Goal: Task Accomplishment & Management: Use online tool/utility

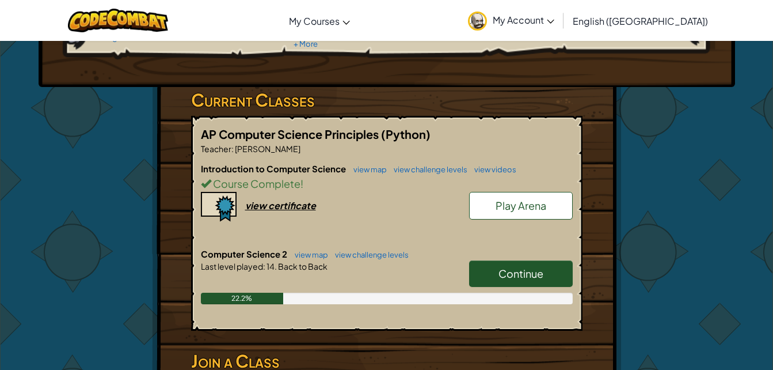
scroll to position [150, 0]
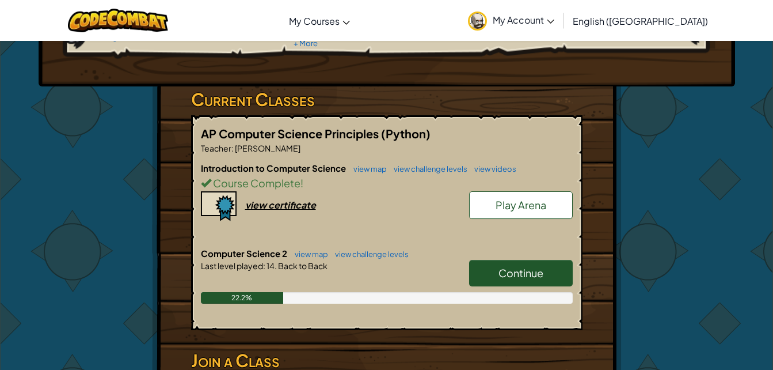
click at [517, 267] on span "Continue" at bounding box center [521, 272] width 45 height 13
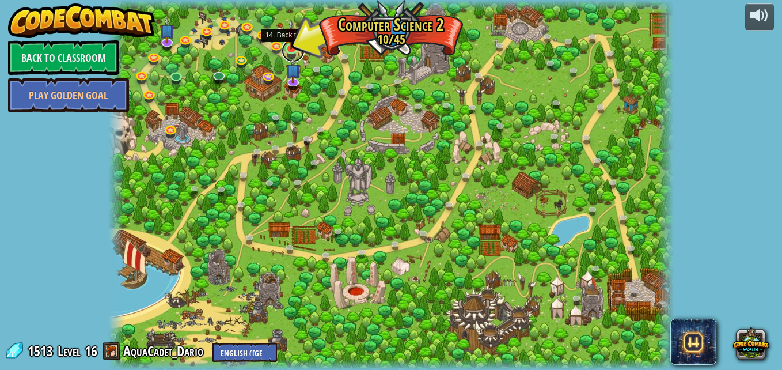
click at [293, 51] on link at bounding box center [293, 50] width 23 height 23
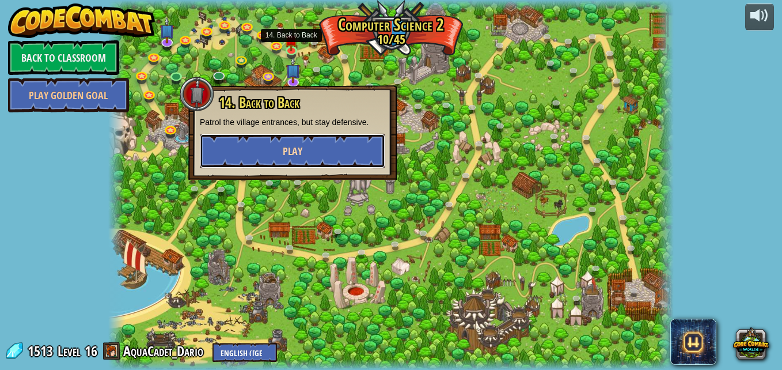
click at [315, 158] on button "Play" at bounding box center [292, 151] width 185 height 35
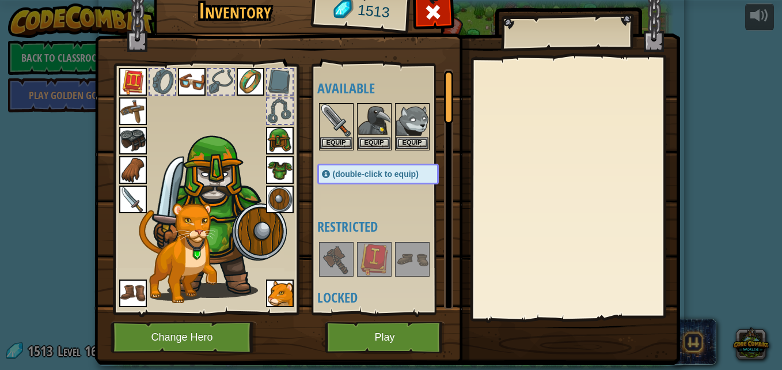
click at [336, 246] on img at bounding box center [336, 259] width 32 height 32
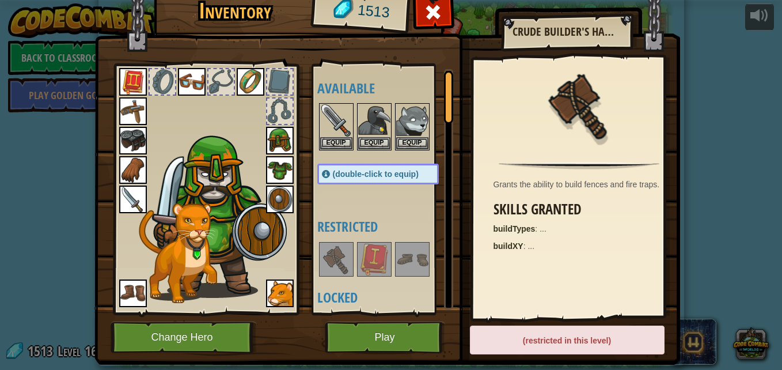
click at [337, 247] on img at bounding box center [336, 259] width 32 height 32
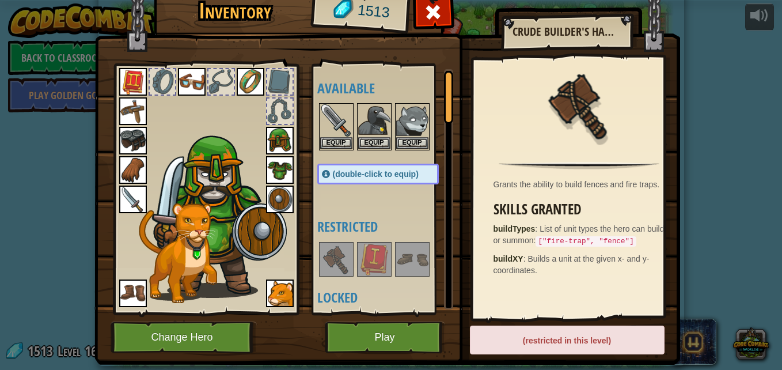
click at [337, 247] on img at bounding box center [336, 259] width 32 height 32
click at [367, 334] on button "Play" at bounding box center [385, 337] width 120 height 32
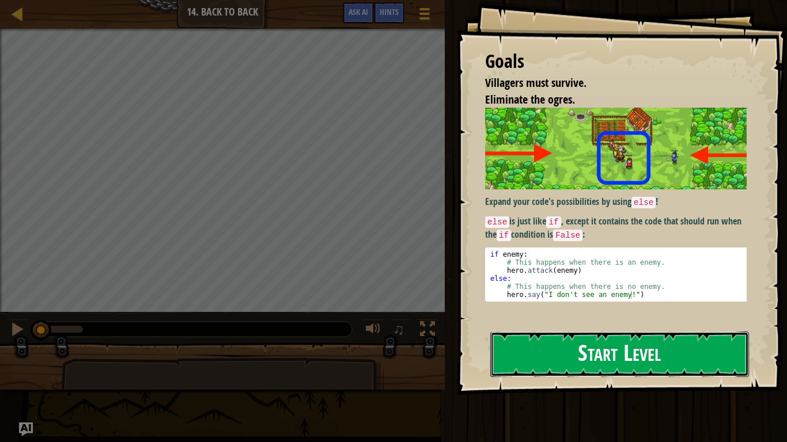
click at [591, 343] on button "Start Level" at bounding box center [619, 354] width 259 height 45
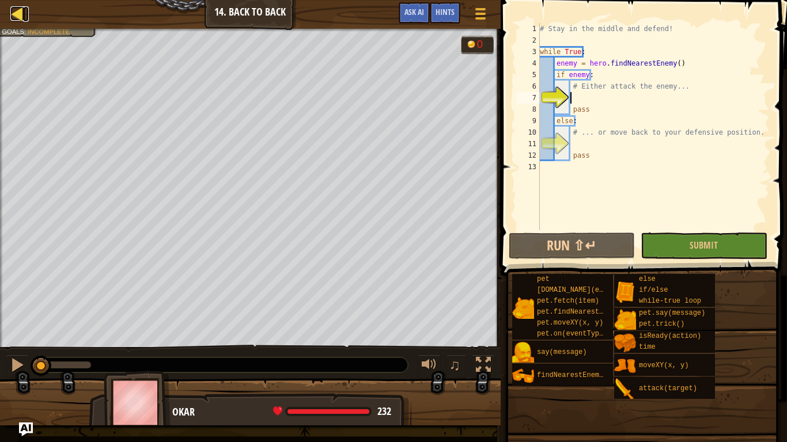
click at [12, 14] on div at bounding box center [17, 13] width 14 height 14
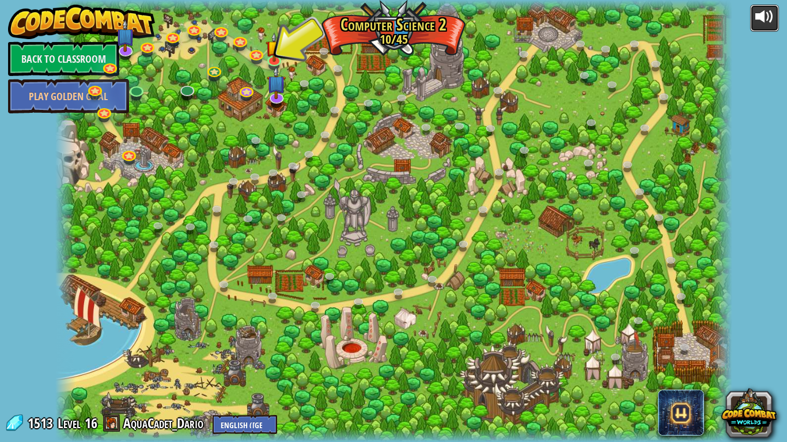
click at [765, 12] on div at bounding box center [764, 16] width 18 height 18
click at [761, 23] on div at bounding box center [764, 16] width 18 height 18
click at [277, 60] on link at bounding box center [274, 58] width 23 height 23
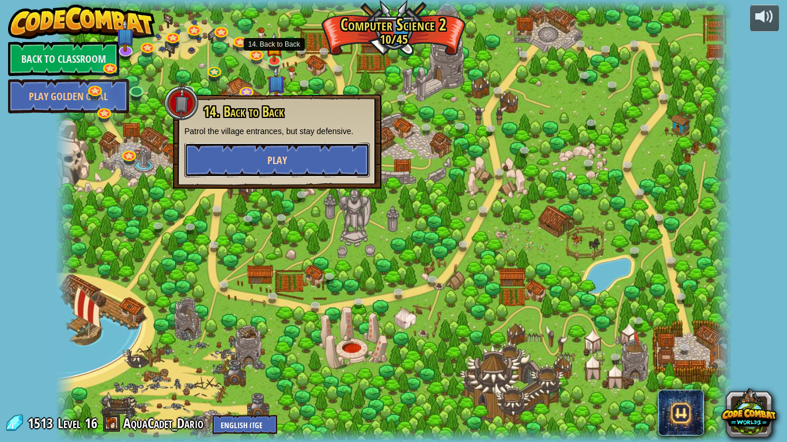
click at [297, 155] on button "Play" at bounding box center [276, 160] width 185 height 35
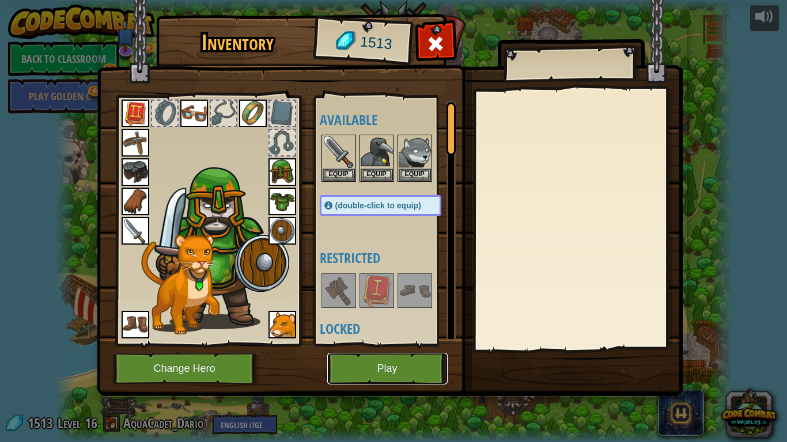
click at [371, 369] on button "Play" at bounding box center [387, 369] width 120 height 32
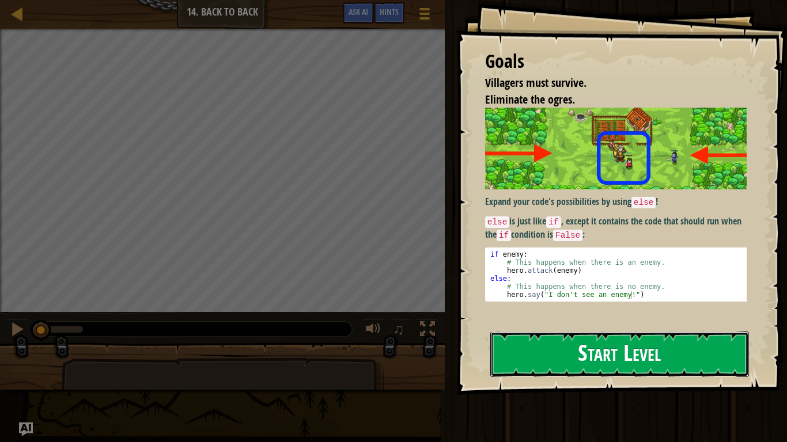
click at [548, 369] on button "Start Level" at bounding box center [619, 354] width 259 height 45
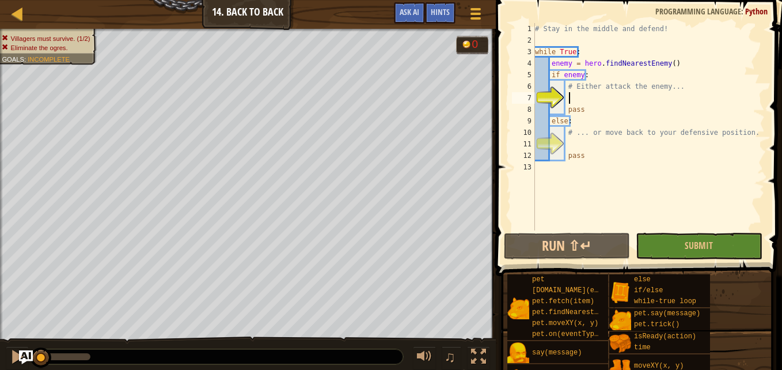
scroll to position [5, 2]
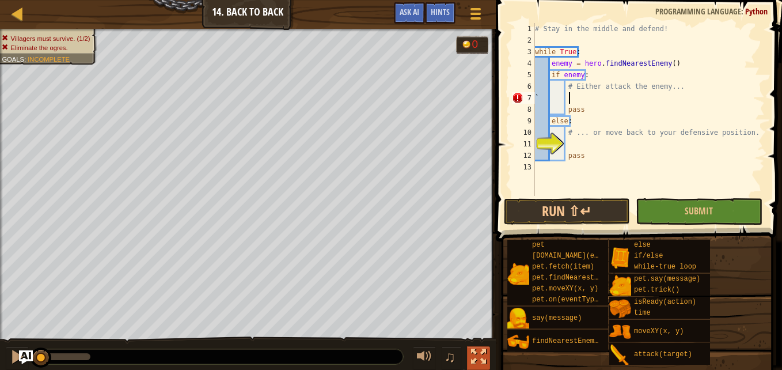
type textarea "`"
click at [583, 98] on div "# Stay in the middle and defend! while True : enemy = hero . findNearestEnemy (…" at bounding box center [649, 121] width 232 height 196
click at [594, 97] on div "# Stay in the middle and defend! while True : enemy = hero . findNearestEnemy (…" at bounding box center [649, 121] width 232 height 196
type textarea "h"
click at [416, 16] on span "Ask AI" at bounding box center [410, 11] width 20 height 11
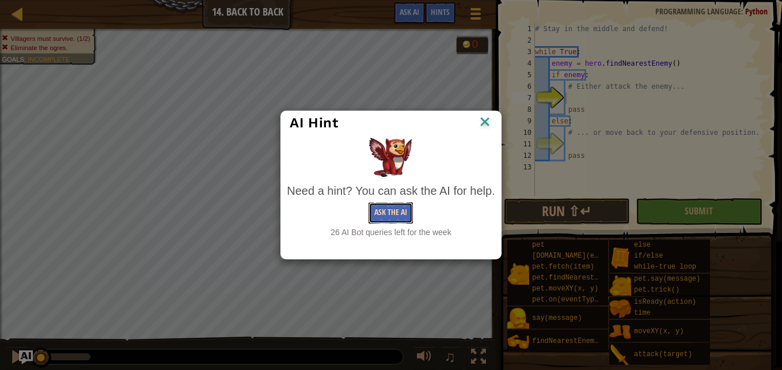
click at [379, 221] on button "Ask the AI" at bounding box center [391, 212] width 44 height 21
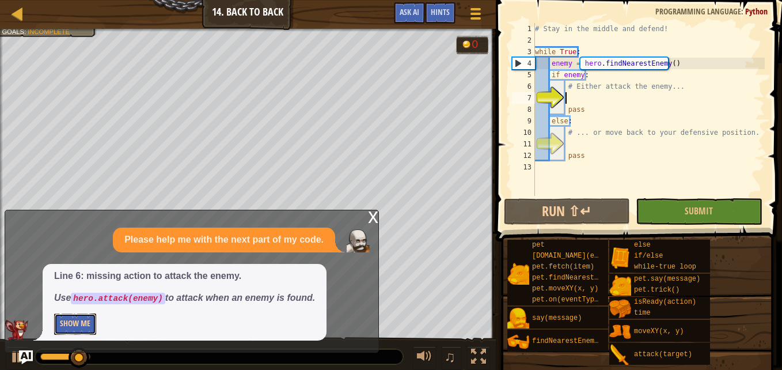
click at [88, 325] on button "Show Me" at bounding box center [75, 323] width 42 height 21
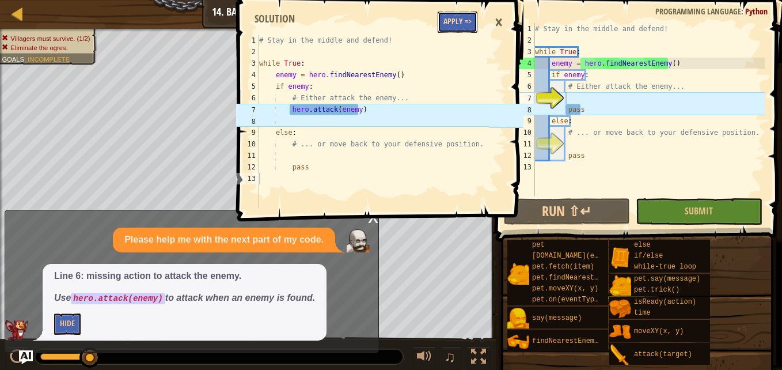
click at [464, 25] on button "Apply =>" at bounding box center [458, 22] width 40 height 21
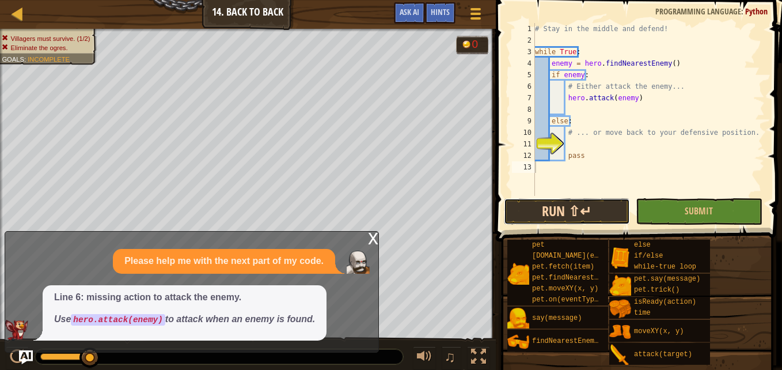
click at [527, 213] on button "Run ⇧↵" at bounding box center [567, 211] width 126 height 26
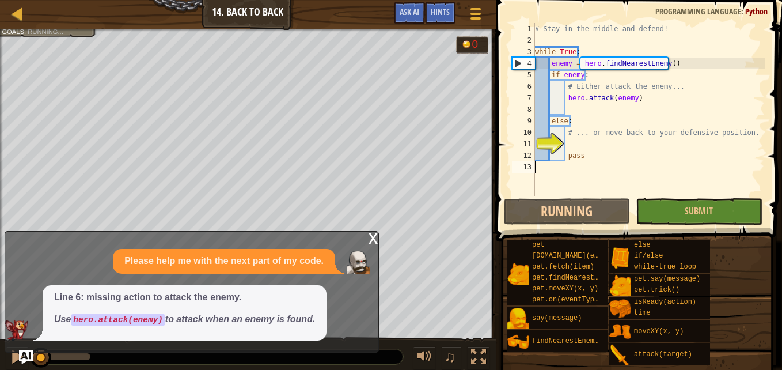
scroll to position [5, 0]
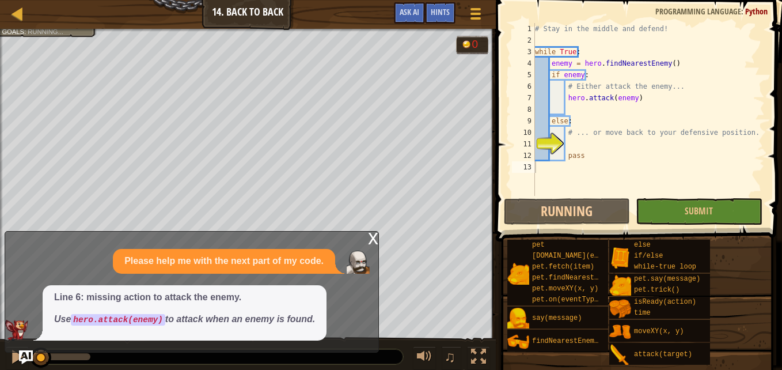
click at [371, 236] on div "x" at bounding box center [373, 237] width 10 height 12
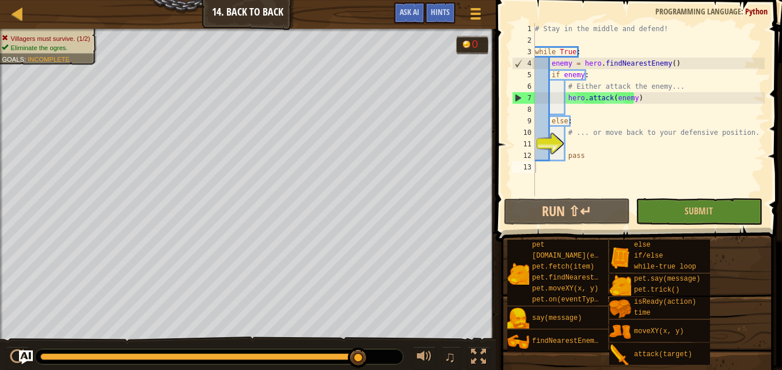
drag, startPoint x: 69, startPoint y: 354, endPoint x: 406, endPoint y: 358, distance: 336.9
click at [406, 358] on div "♫" at bounding box center [248, 353] width 496 height 35
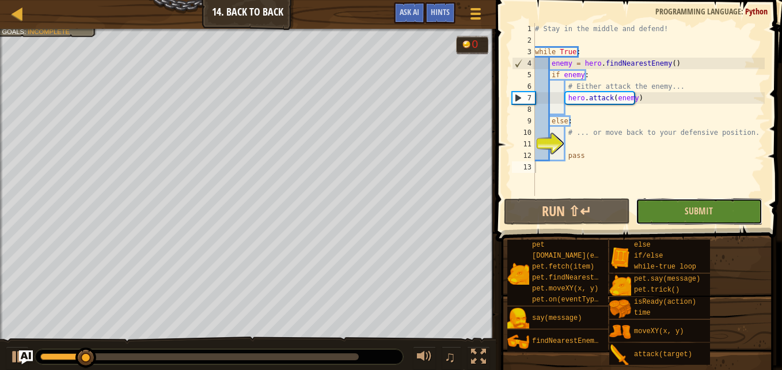
click at [733, 209] on button "Submit" at bounding box center [699, 211] width 126 height 26
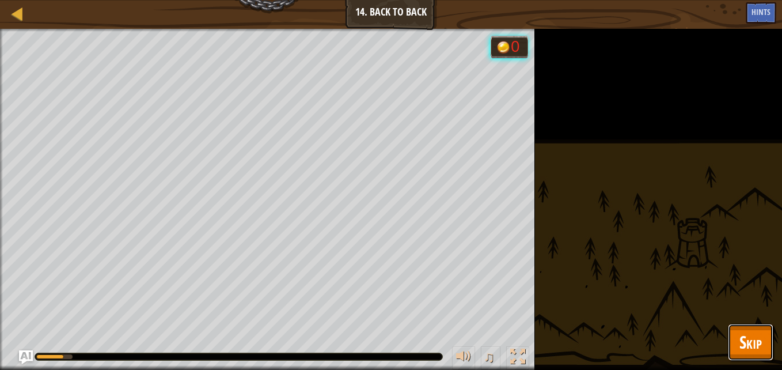
click at [761, 339] on span "Skip" at bounding box center [750, 342] width 22 height 24
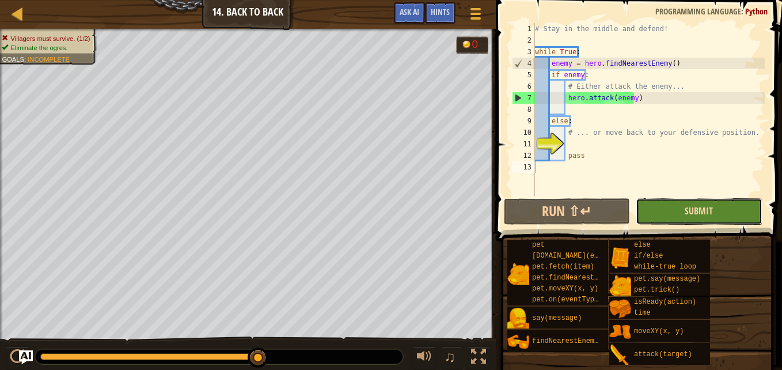
click at [693, 214] on span "Submit" at bounding box center [699, 210] width 28 height 13
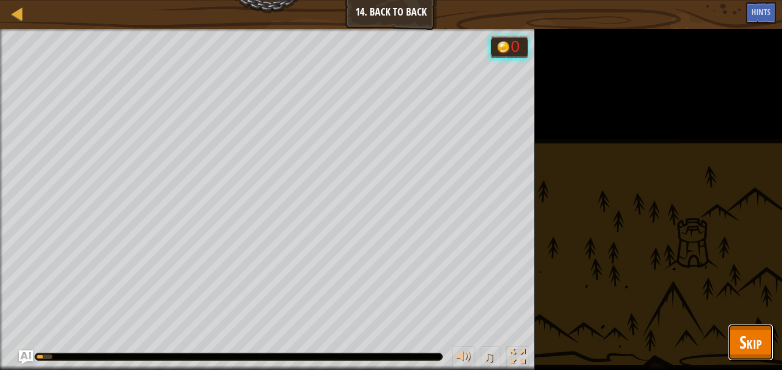
click at [736, 336] on button "Skip" at bounding box center [750, 342] width 45 height 37
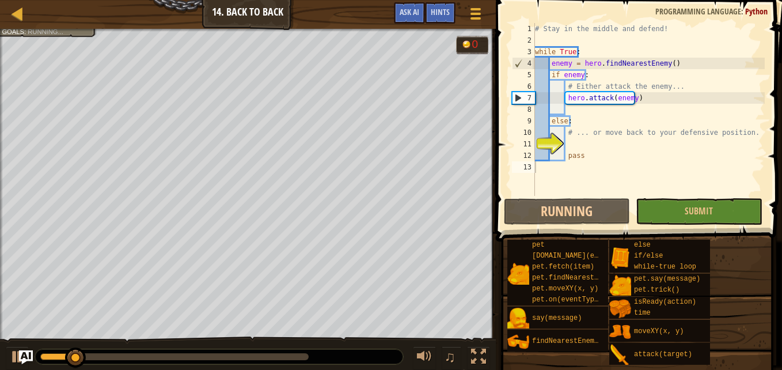
click at [581, 148] on div "# Stay in the middle and defend! while True : enemy = hero . findNearestEnemy (…" at bounding box center [649, 121] width 232 height 196
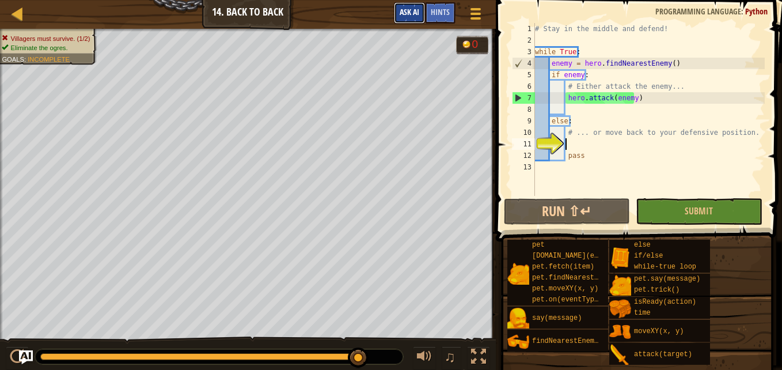
click at [411, 13] on span "Ask AI" at bounding box center [410, 11] width 20 height 11
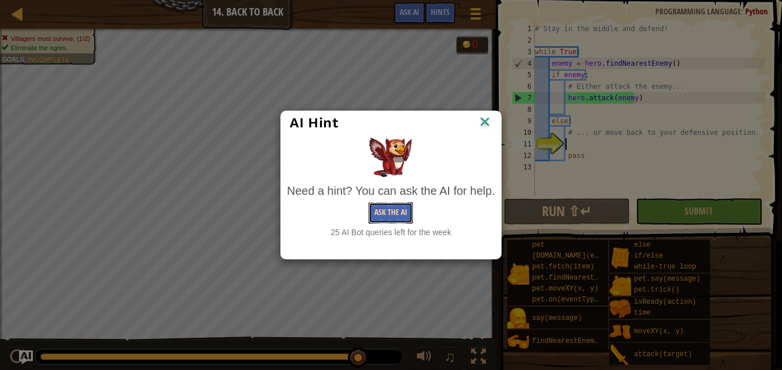
click at [378, 222] on button "Ask the AI" at bounding box center [391, 212] width 44 height 21
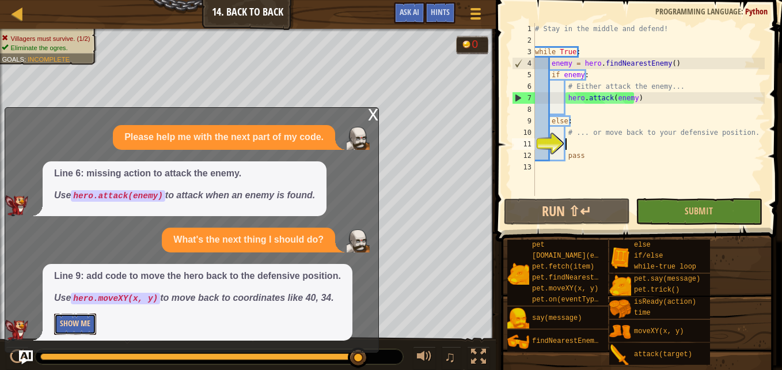
click at [70, 321] on button "Show Me" at bounding box center [75, 323] width 42 height 21
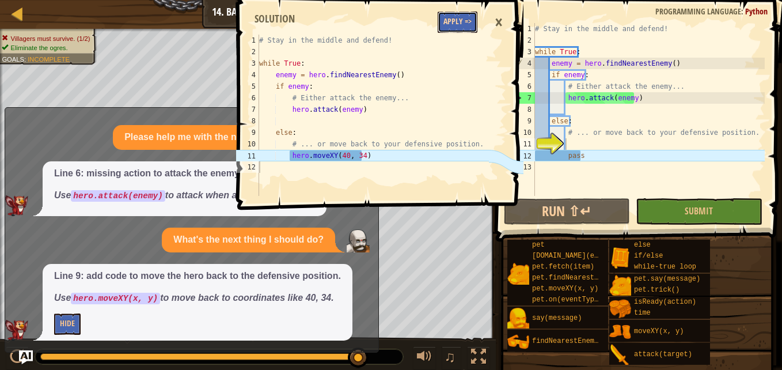
click at [462, 17] on button "Apply =>" at bounding box center [458, 22] width 40 height 21
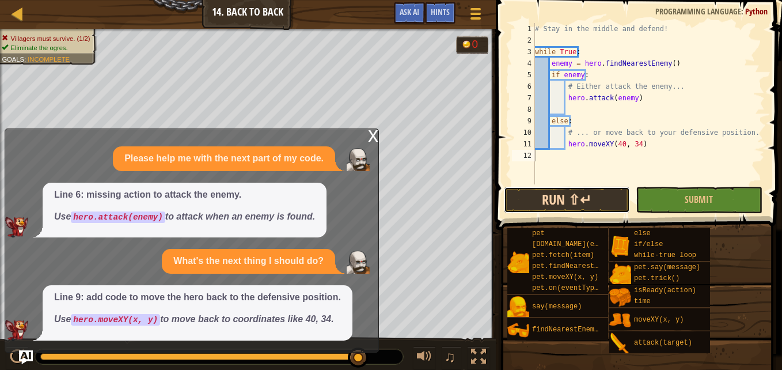
click at [588, 195] on button "Run ⇧↵" at bounding box center [567, 200] width 126 height 26
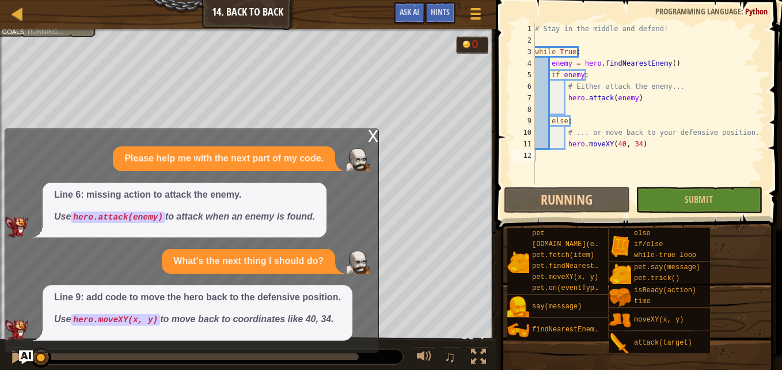
click at [370, 138] on div "x" at bounding box center [373, 135] width 10 height 12
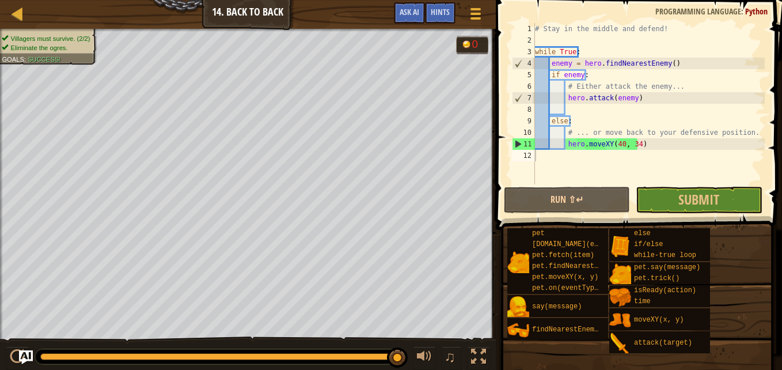
drag, startPoint x: 69, startPoint y: 355, endPoint x: 431, endPoint y: 338, distance: 363.2
click at [431, 338] on div "♫" at bounding box center [248, 353] width 496 height 35
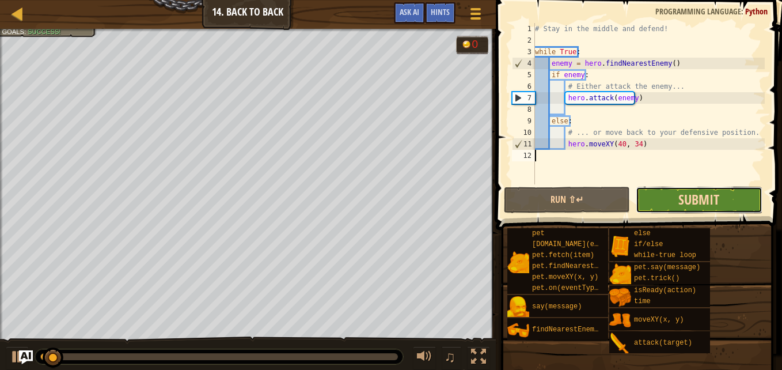
click at [701, 196] on span "Submit" at bounding box center [698, 199] width 41 height 18
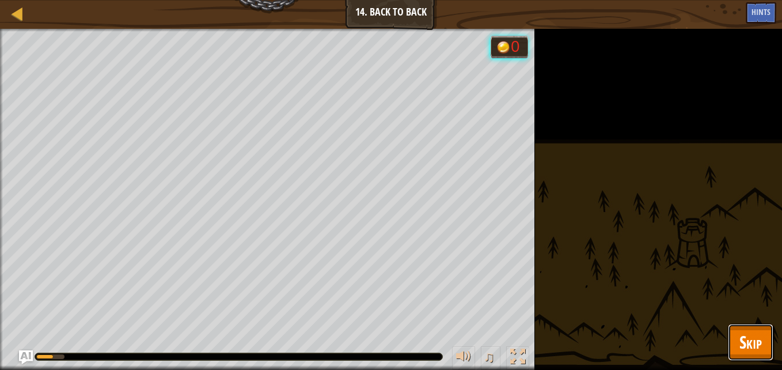
click at [738, 331] on button "Skip" at bounding box center [750, 342] width 45 height 37
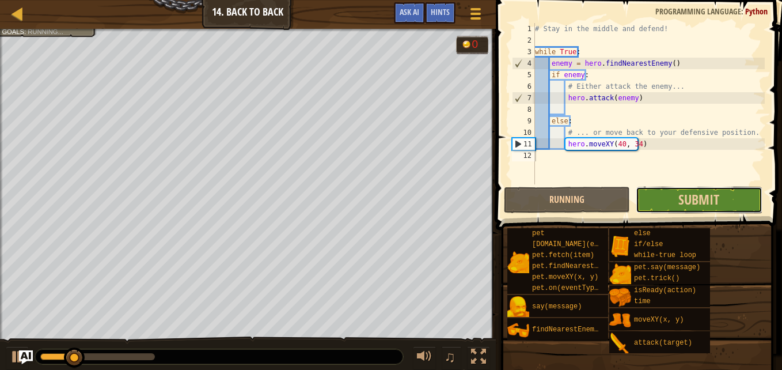
click at [661, 203] on button "Submit" at bounding box center [699, 200] width 126 height 26
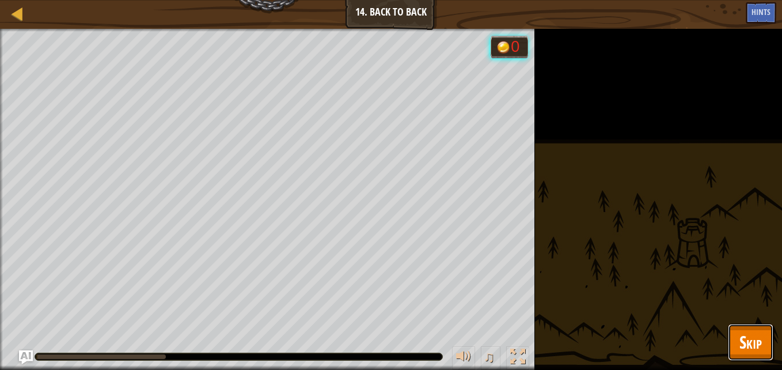
click at [746, 348] on span "Skip" at bounding box center [750, 342] width 22 height 24
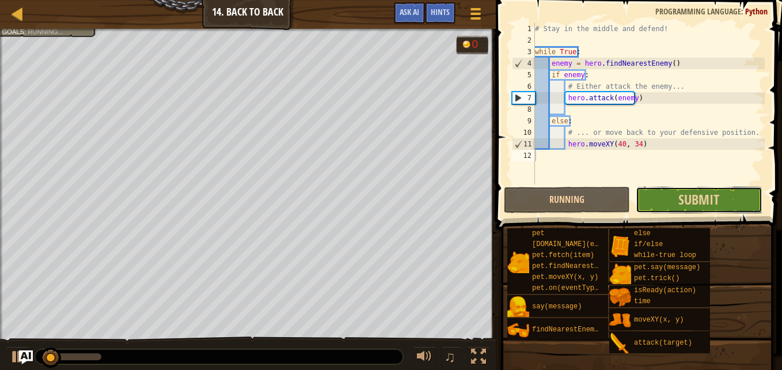
click at [677, 194] on button "Submit" at bounding box center [699, 200] width 126 height 26
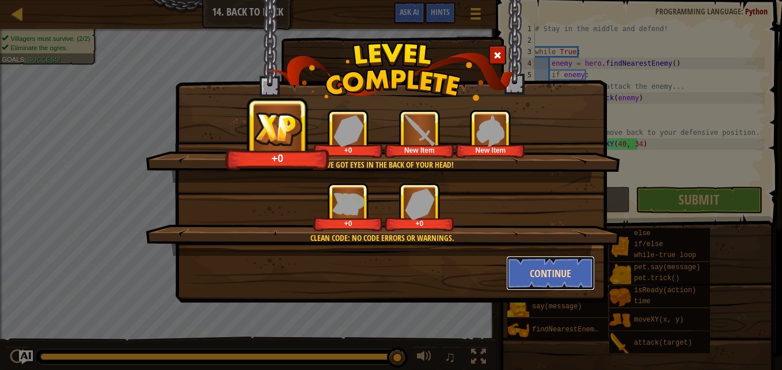
click at [555, 266] on button "Continue" at bounding box center [550, 273] width 89 height 35
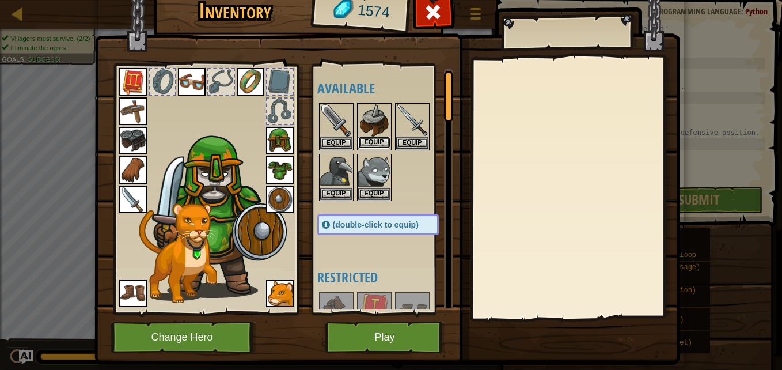
click at [375, 148] on button "Equip" at bounding box center [374, 142] width 32 height 12
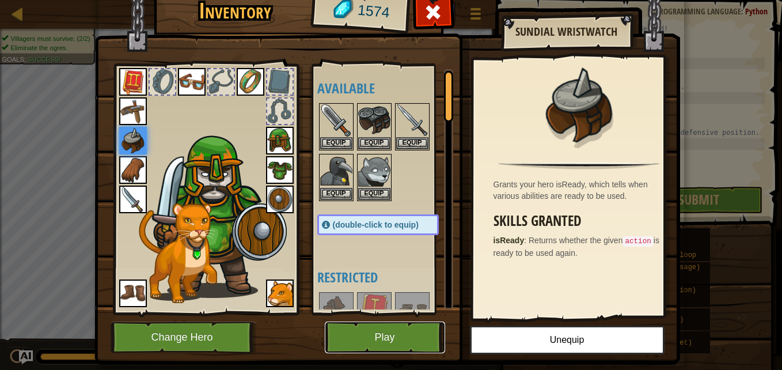
click at [392, 336] on button "Play" at bounding box center [385, 337] width 120 height 32
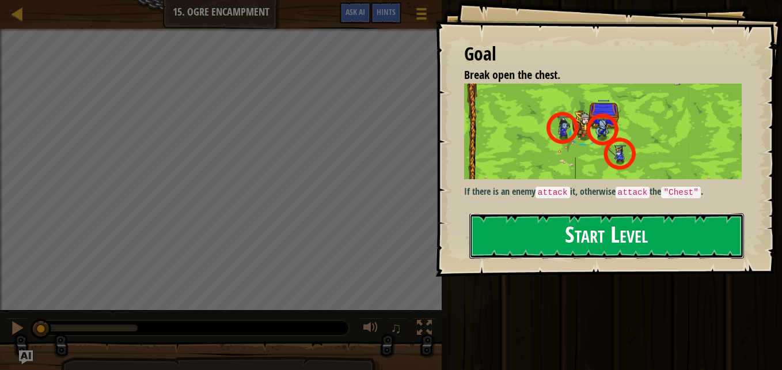
click at [549, 241] on button "Start Level" at bounding box center [606, 235] width 275 height 45
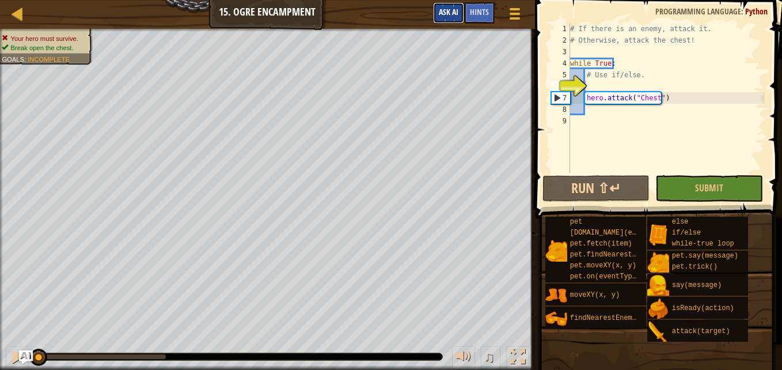
click at [464, 14] on button "Ask AI" at bounding box center [448, 12] width 31 height 21
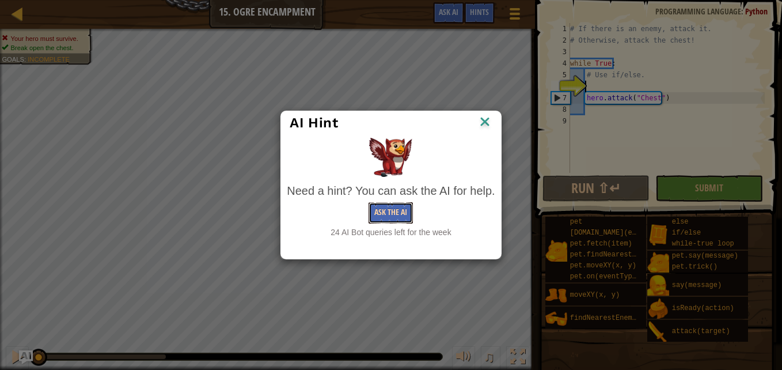
click at [369, 211] on button "Ask the AI" at bounding box center [391, 212] width 44 height 21
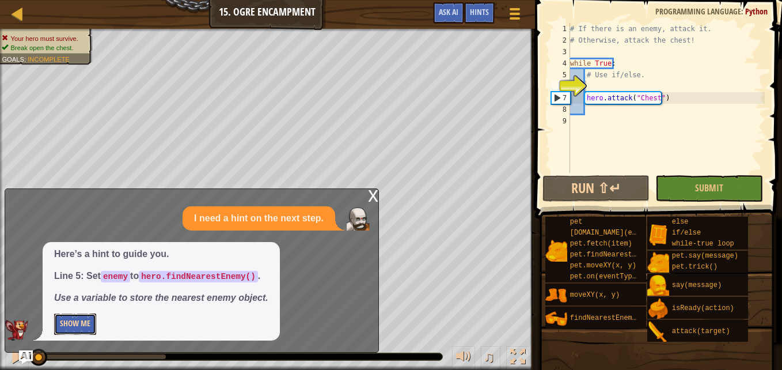
click at [79, 322] on button "Show Me" at bounding box center [75, 323] width 42 height 21
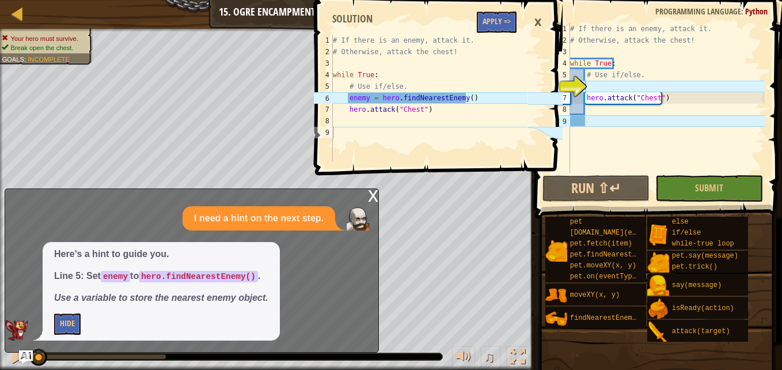
type textarea "# If there is an enemy, attack it."
click at [498, 37] on div "# If there is an enemy, attack it. # Otherwise, attack the chest! while True : …" at bounding box center [429, 110] width 197 height 150
click at [495, 31] on button "Apply =>" at bounding box center [497, 22] width 40 height 21
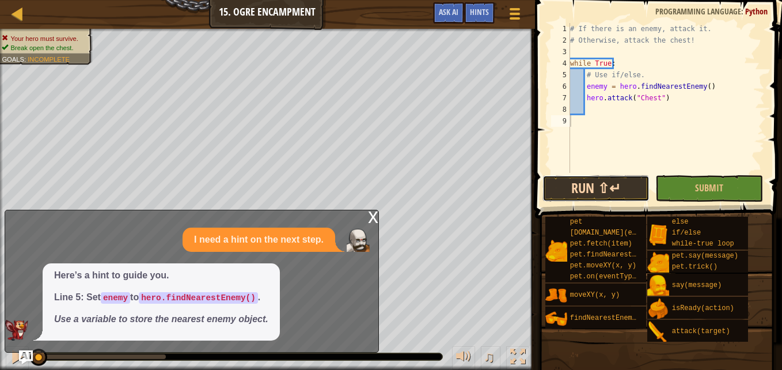
click at [605, 188] on button "Run ⇧↵" at bounding box center [596, 188] width 108 height 26
click at [371, 215] on div "x" at bounding box center [373, 216] width 10 height 12
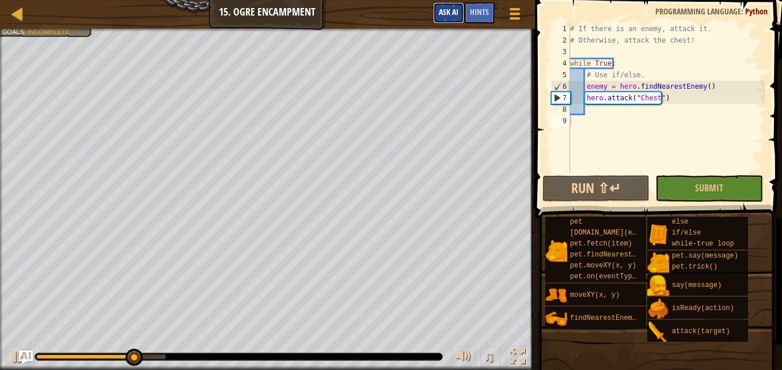
click at [447, 19] on button "Ask AI" at bounding box center [448, 12] width 31 height 21
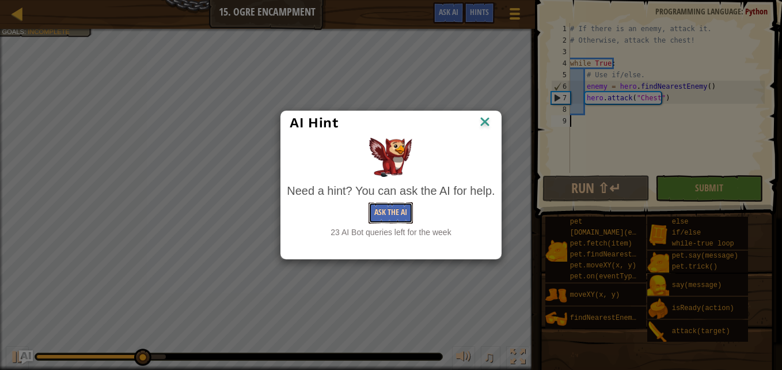
click at [388, 208] on button "Ask the AI" at bounding box center [391, 212] width 44 height 21
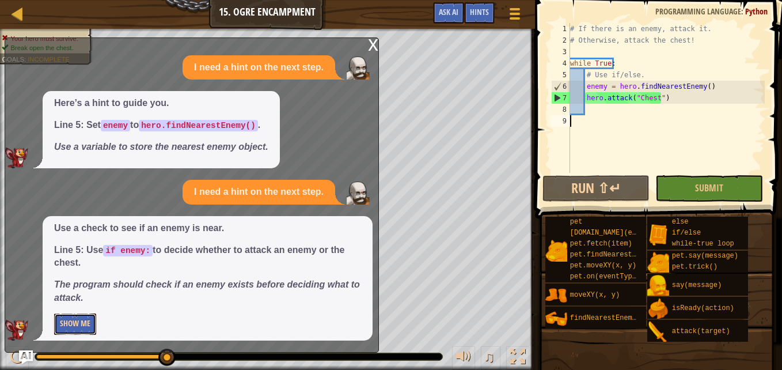
click at [83, 314] on button "Show Me" at bounding box center [75, 323] width 42 height 21
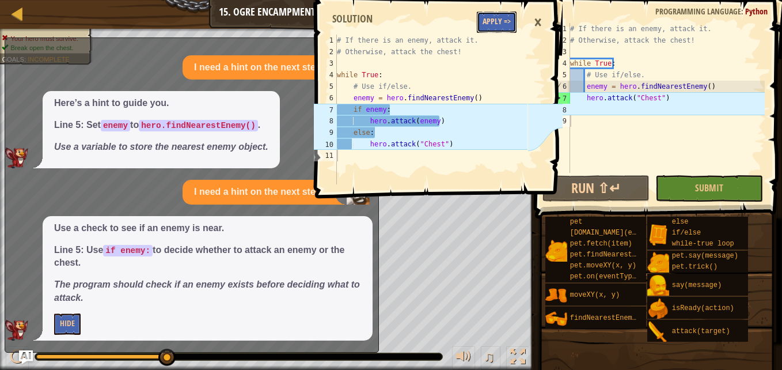
click at [481, 25] on button "Apply =>" at bounding box center [497, 22] width 40 height 21
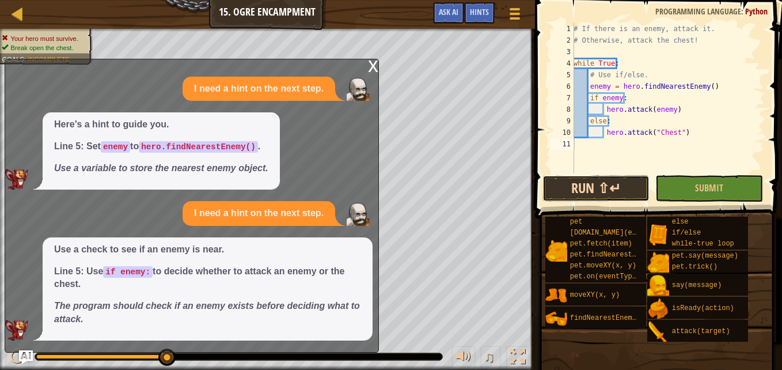
click at [603, 181] on button "Run ⇧↵" at bounding box center [596, 188] width 108 height 26
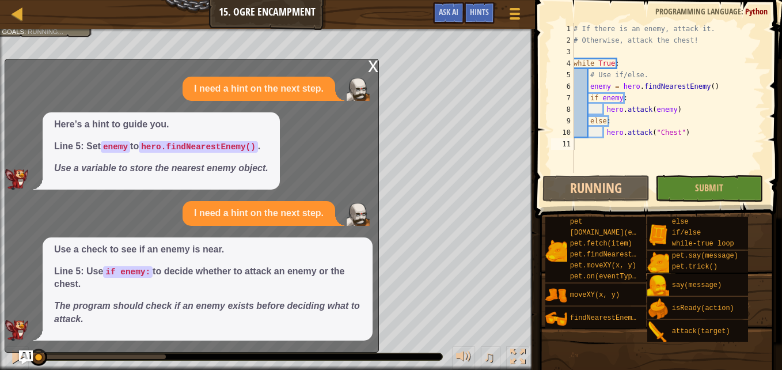
click at [367, 64] on div "x I need a hint on the next step. Here’s a hint to guide you. Line 5: Set enemy…" at bounding box center [192, 206] width 374 height 294
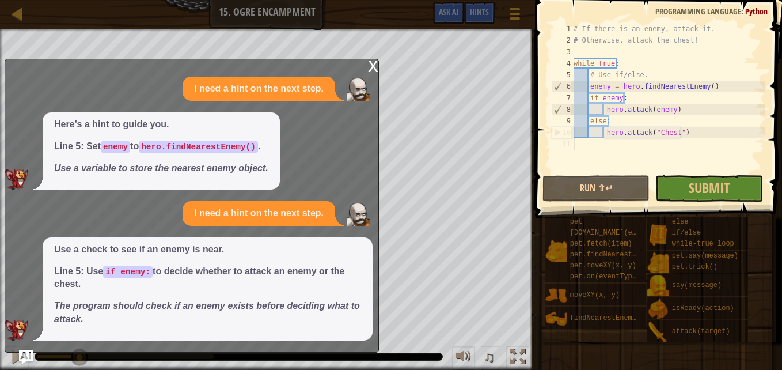
click at [377, 59] on div "x" at bounding box center [373, 65] width 10 height 12
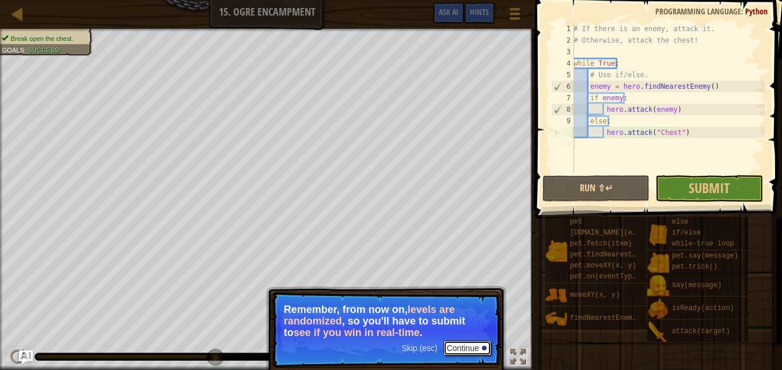
click at [461, 352] on button "Continue" at bounding box center [467, 347] width 48 height 15
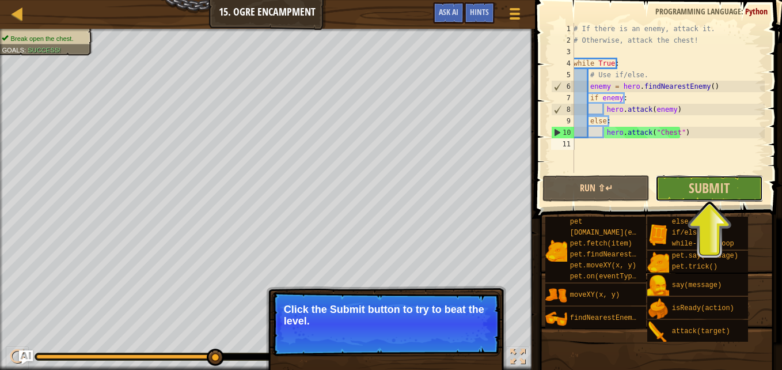
click at [702, 198] on button "Submit" at bounding box center [709, 188] width 108 height 26
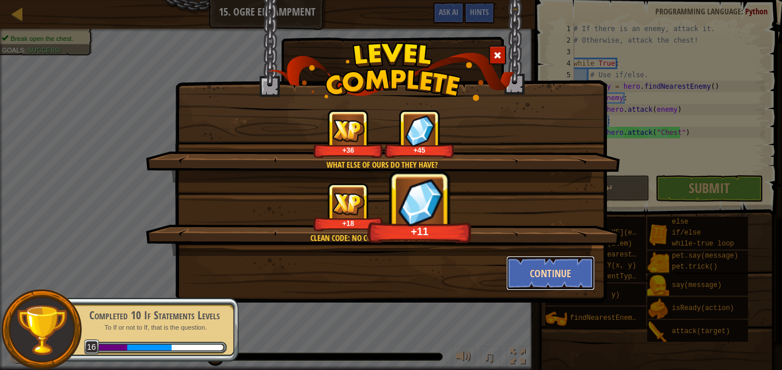
click at [548, 274] on button "Continue" at bounding box center [550, 273] width 89 height 35
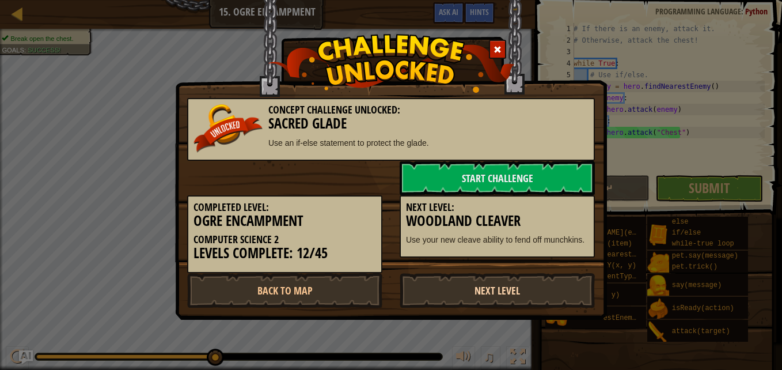
click at [527, 291] on link "Next Level" at bounding box center [497, 290] width 195 height 35
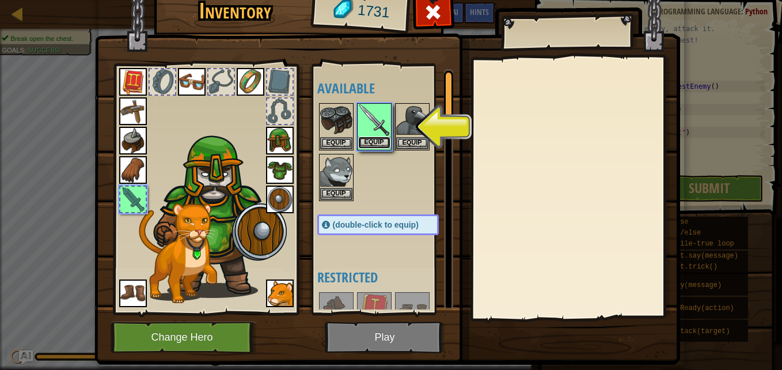
click at [364, 142] on button "Equip" at bounding box center [374, 142] width 32 height 12
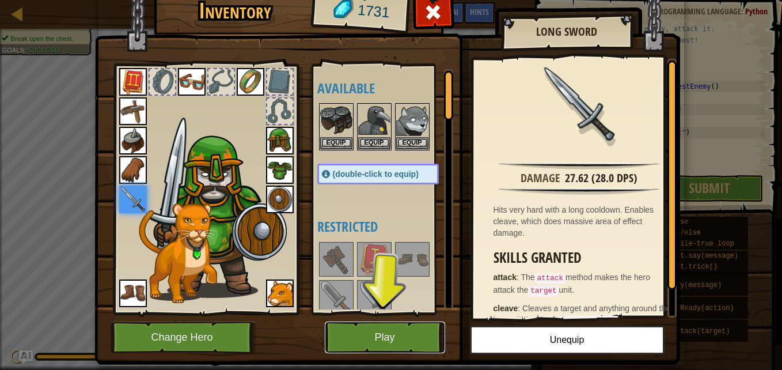
click at [362, 339] on button "Play" at bounding box center [385, 337] width 120 height 32
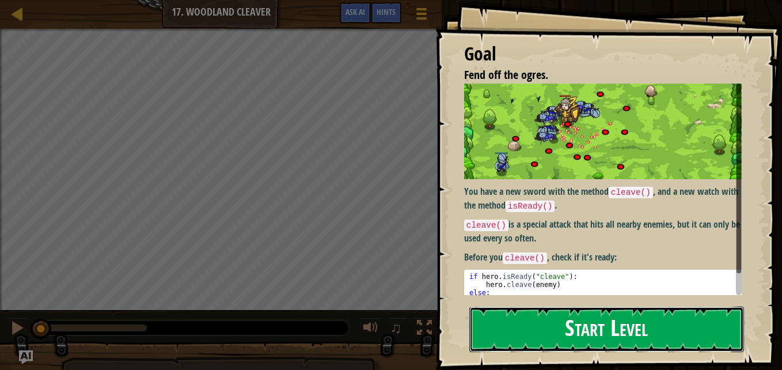
click at [580, 337] on button "Start Level" at bounding box center [606, 328] width 275 height 45
